Goal: Navigation & Orientation: Find specific page/section

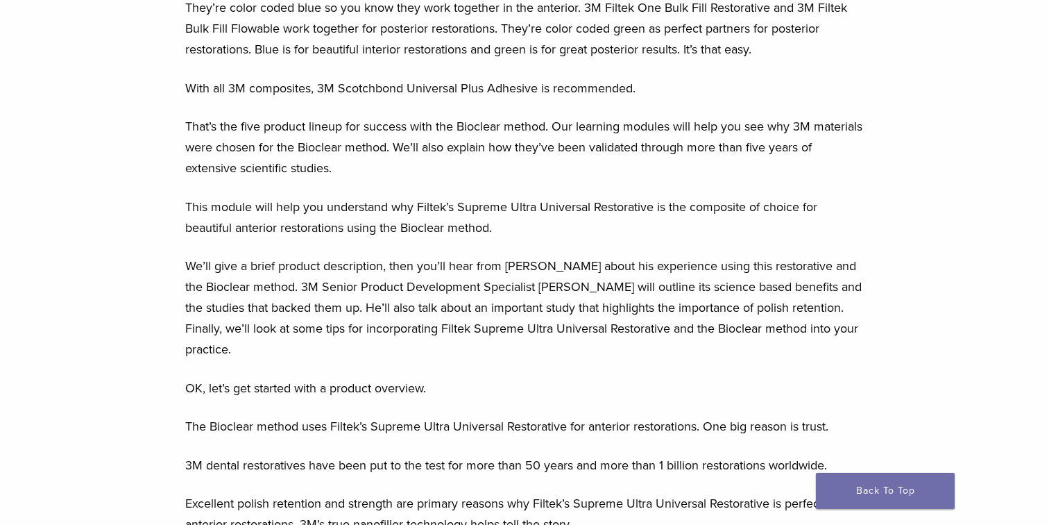
scroll to position [836, 0]
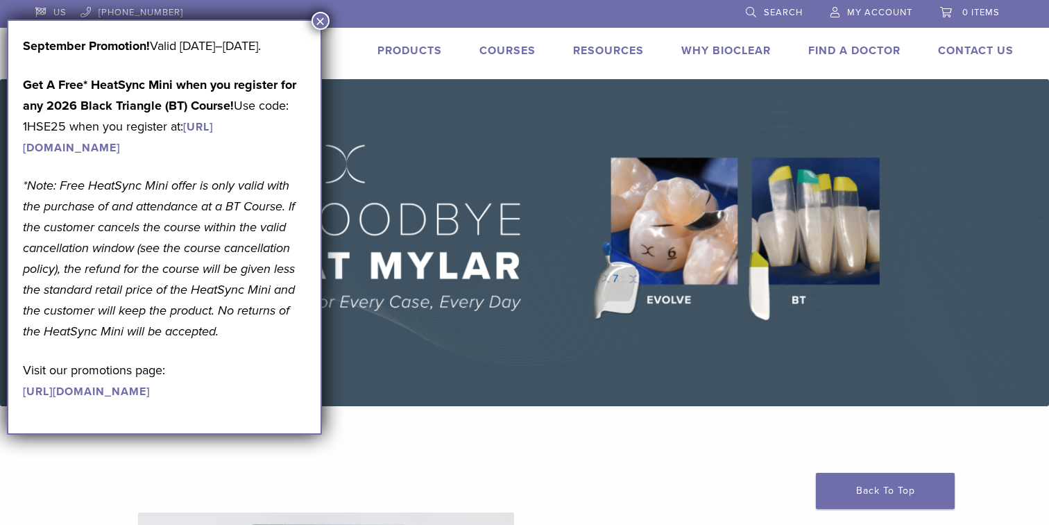
click at [877, 9] on span "My Account" at bounding box center [879, 12] width 65 height 11
